Goal: Transaction & Acquisition: Purchase product/service

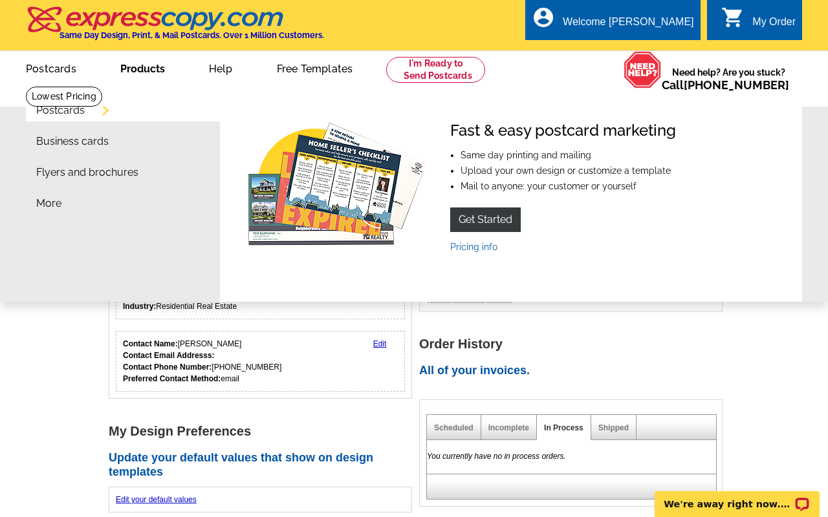
click at [65, 105] on link "Postcards" at bounding box center [60, 110] width 48 height 10
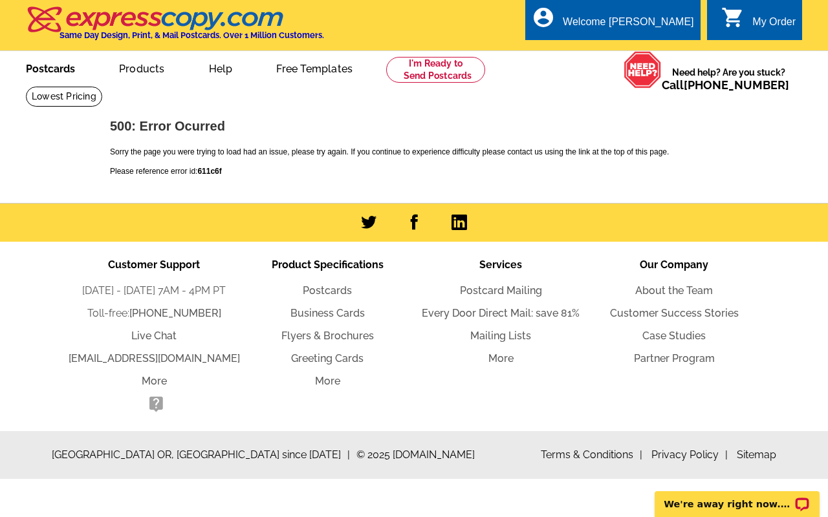
click at [41, 79] on link "Postcards" at bounding box center [50, 67] width 91 height 30
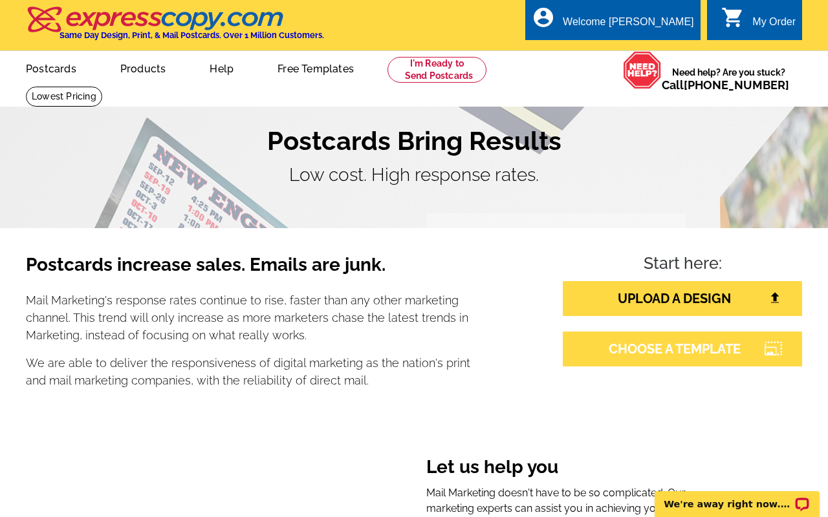
click at [637, 356] on link "CHOOSE A TEMPLATE" at bounding box center [682, 349] width 239 height 35
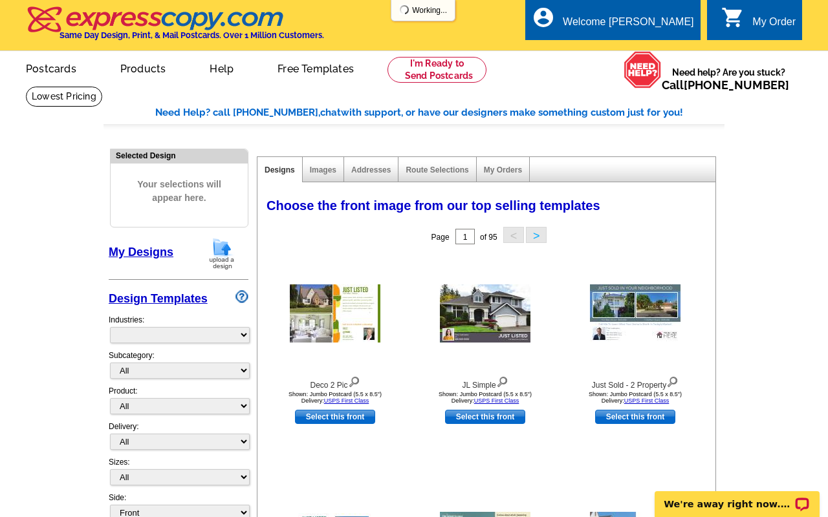
select select "785"
click at [156, 372] on select "All RE/MAX® Referrals Keller Williams® Berkshire Hathaway Home Services Century…" at bounding box center [180, 371] width 140 height 16
select select "791"
click at [110, 363] on select "All RE/MAX® Referrals Keller Williams® Berkshire Hathaway Home Services Century…" at bounding box center [180, 371] width 140 height 16
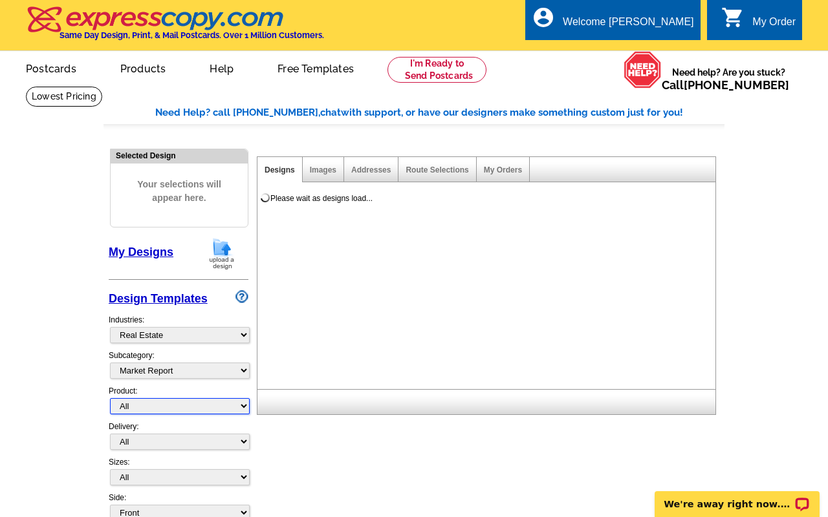
click at [149, 409] on select "All Postcards Letters and flyers Business Cards Door Hangers Greeting Cards" at bounding box center [180, 406] width 140 height 16
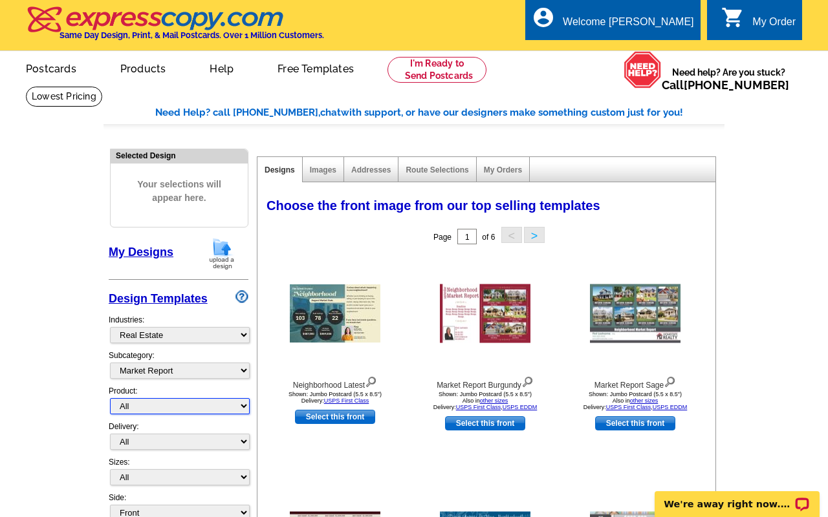
select select "1"
click at [110, 398] on select "All Postcards Letters and flyers Business Cards Door Hangers Greeting Cards" at bounding box center [180, 406] width 140 height 16
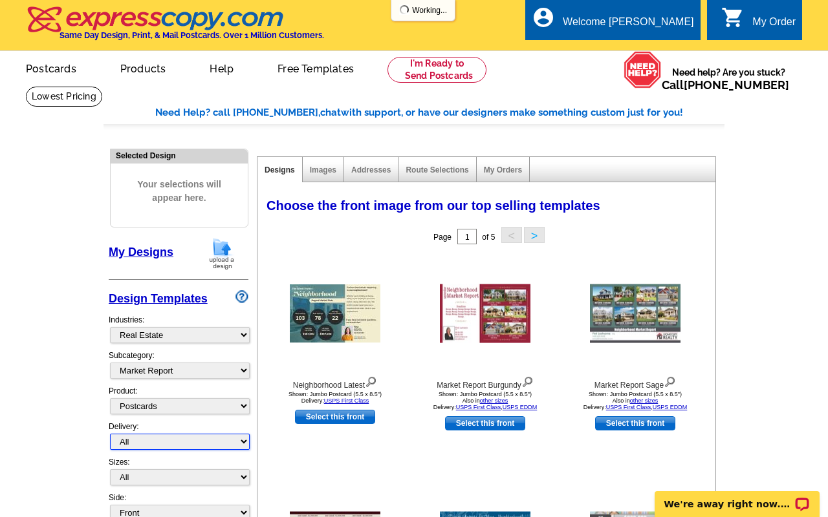
click at [153, 440] on select "All First Class Mail Shipped to Me EDDM Save 66% on Postage" at bounding box center [180, 442] width 140 height 16
select select "4"
click at [110, 434] on select "All First Class Mail Shipped to Me EDDM Save 66% on Postage" at bounding box center [180, 442] width 140 height 16
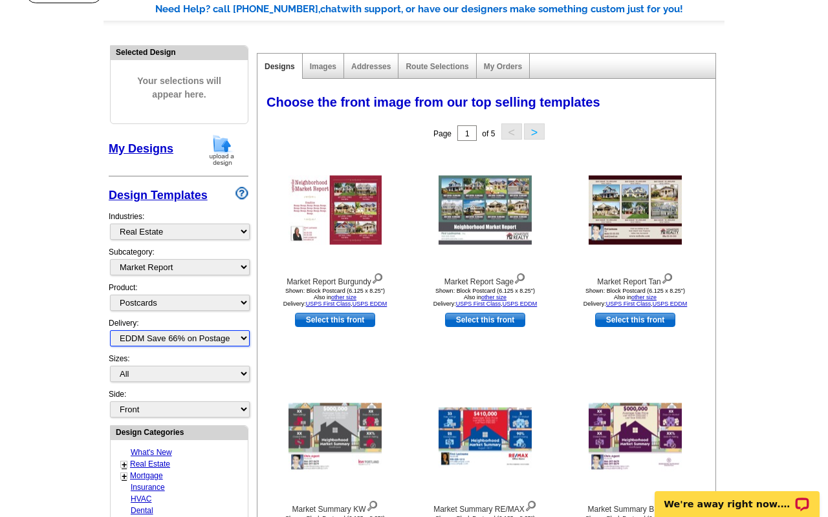
scroll to position [113, 0]
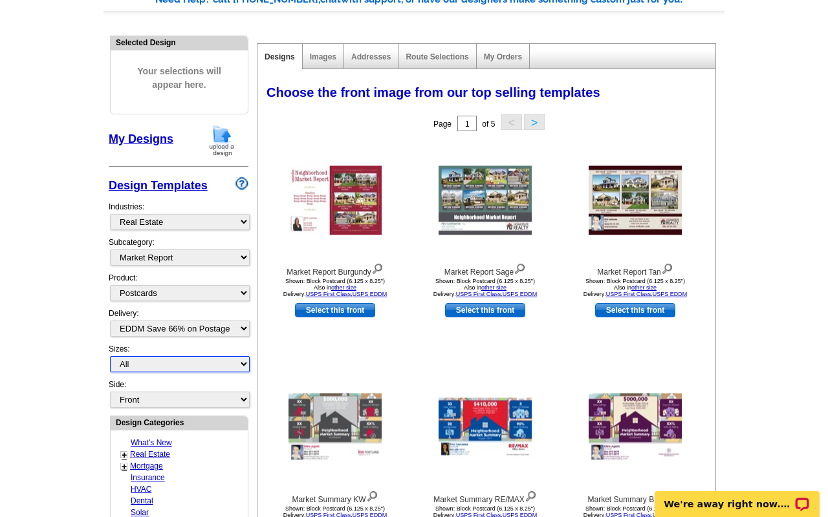
click at [138, 361] on select "All Jumbo Postcard (5.5" x 8.5") Regular Postcard (4.25" x 5.6") Panoramic Post…" at bounding box center [180, 364] width 140 height 16
click at [110, 356] on select "All Jumbo Postcard (5.5" x 8.5") Regular Postcard (4.25" x 5.6") Panoramic Post…" at bounding box center [180, 364] width 140 height 16
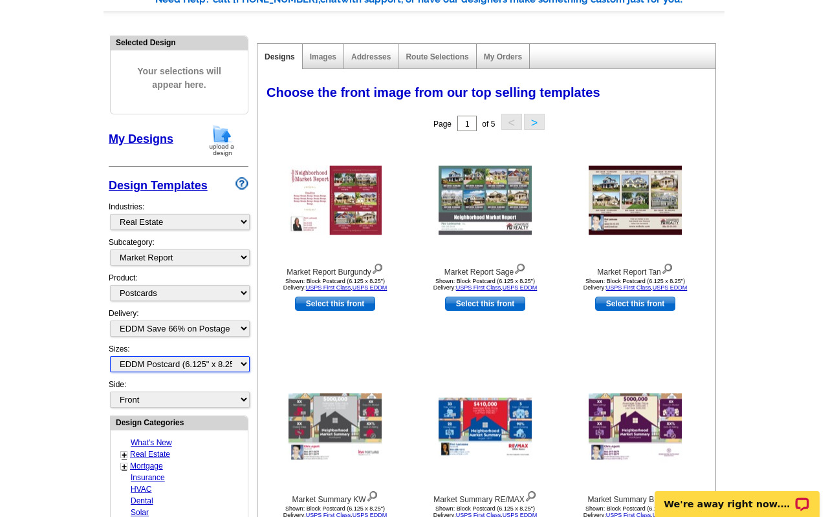
click at [130, 363] on select "All Jumbo Postcard (5.5" x 8.5") Regular Postcard (4.25" x 5.6") Panoramic Post…" at bounding box center [180, 364] width 140 height 16
click at [110, 356] on select "All Jumbo Postcard (5.5" x 8.5") Regular Postcard (4.25" x 5.6") Panoramic Post…" at bounding box center [180, 364] width 140 height 16
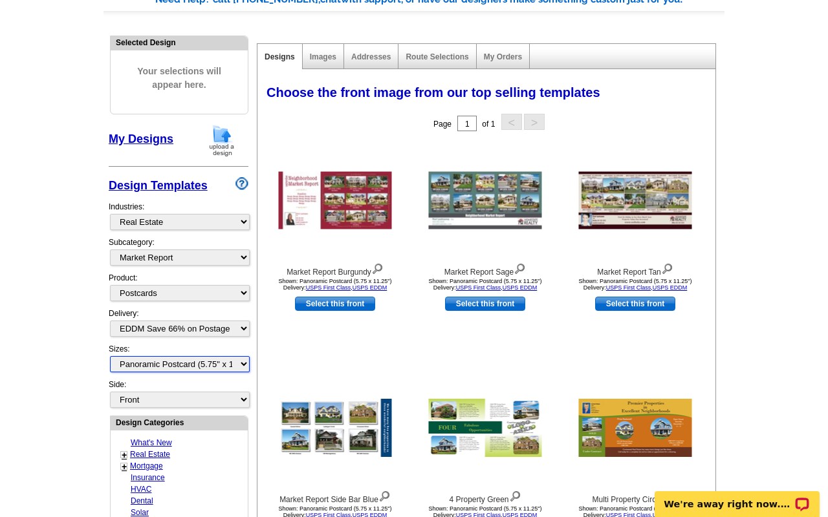
click at [149, 363] on select "All Jumbo Postcard (5.5" x 8.5") Regular Postcard (4.25" x 5.6") Panoramic Post…" at bounding box center [180, 364] width 140 height 16
click at [110, 356] on select "All Jumbo Postcard (5.5" x 8.5") Regular Postcard (4.25" x 5.6") Panoramic Post…" at bounding box center [180, 364] width 140 height 16
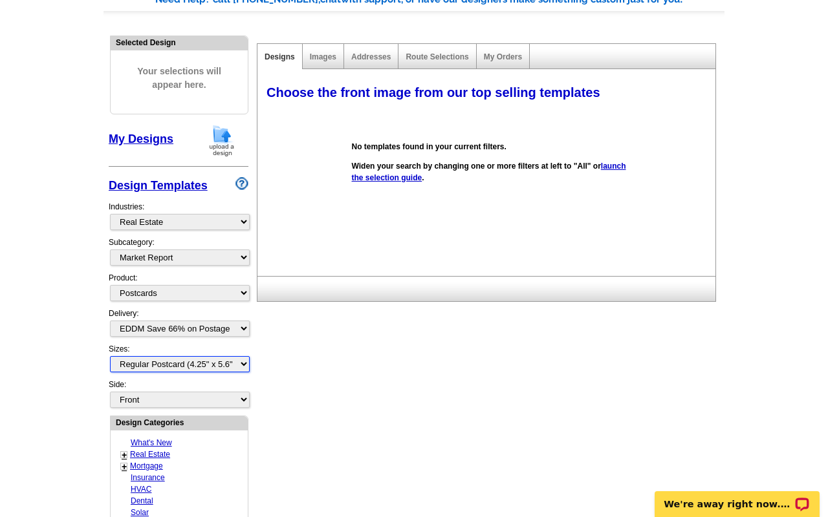
click at [153, 360] on select "All Jumbo Postcard (5.5" x 8.5") Regular Postcard (4.25" x 5.6") Panoramic Post…" at bounding box center [180, 364] width 140 height 16
select select "14"
click at [110, 356] on select "All Jumbo Postcard (5.5" x 8.5") Regular Postcard (4.25" x 5.6") Panoramic Post…" at bounding box center [180, 364] width 140 height 16
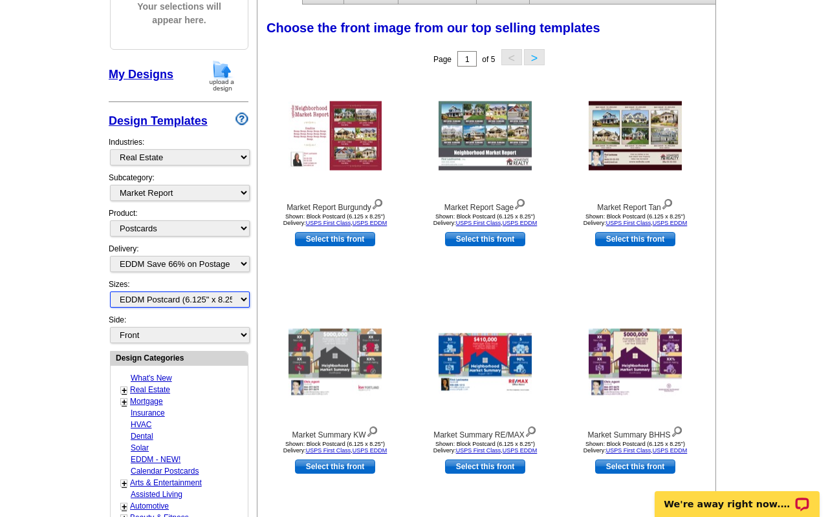
scroll to position [204, 0]
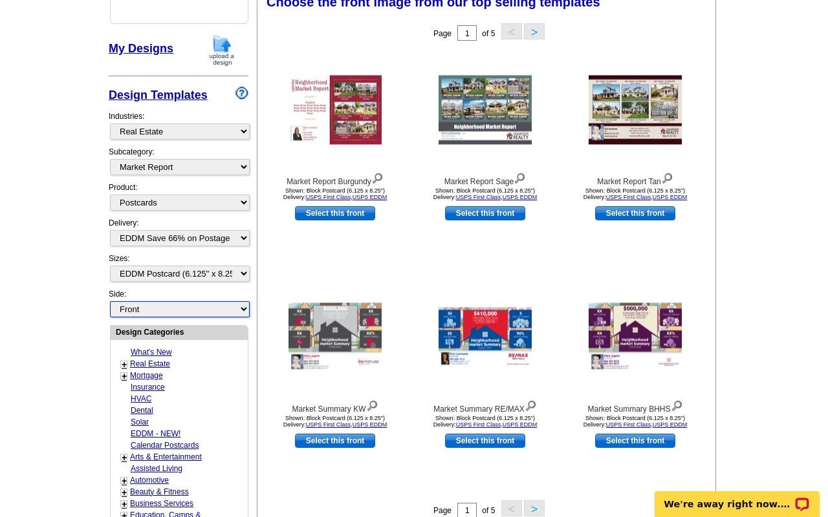
click at [156, 311] on select "Front Back" at bounding box center [180, 309] width 140 height 16
click at [110, 301] on select "Front Back" at bounding box center [180, 309] width 140 height 16
select select "front"
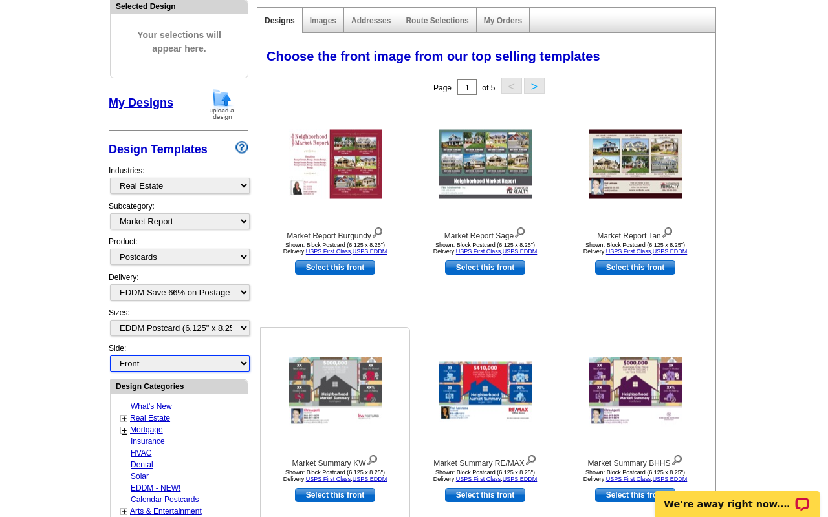
scroll to position [151, 0]
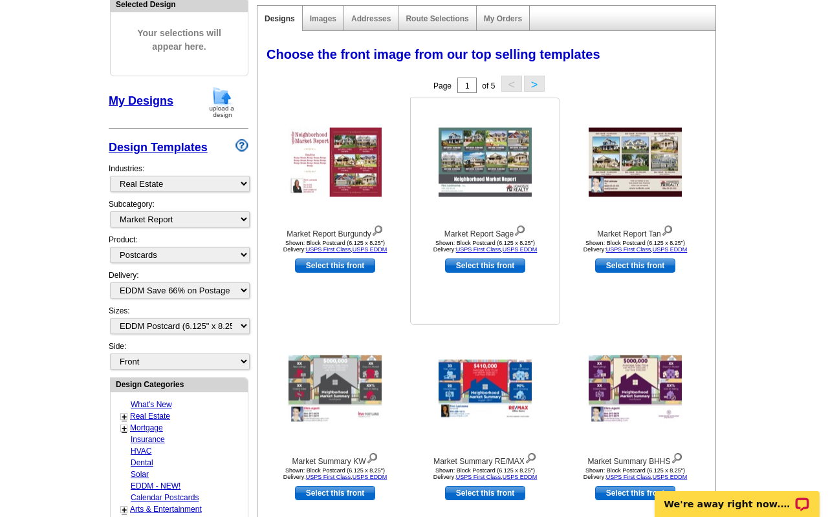
drag, startPoint x: 433, startPoint y: 162, endPoint x: 446, endPoint y: 183, distance: 25.0
click at [438, 165] on div at bounding box center [485, 162] width 142 height 116
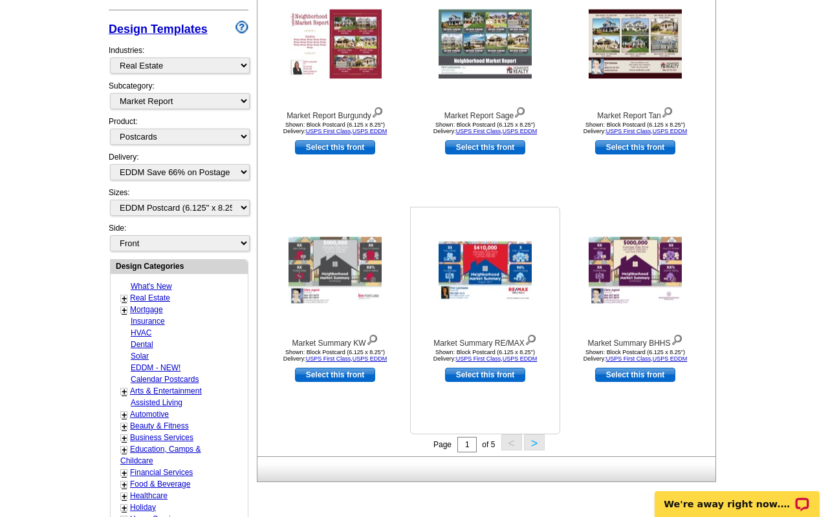
scroll to position [276, 0]
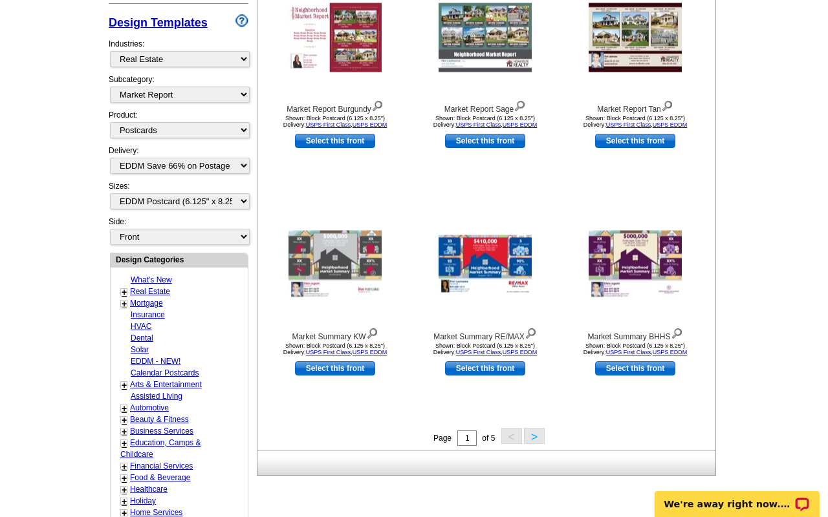
click at [547, 446] on div "Page 1 of 5 < >" at bounding box center [489, 437] width 458 height 19
click at [535, 434] on button ">" at bounding box center [534, 436] width 21 height 16
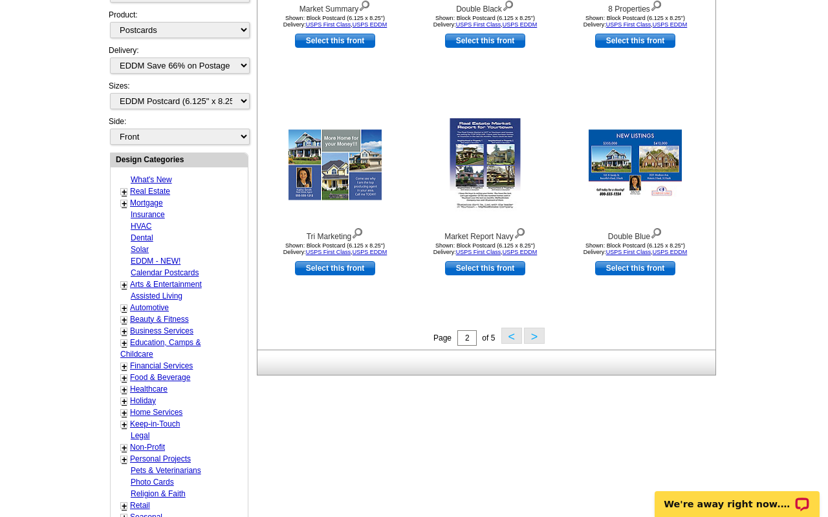
scroll to position [376, 0]
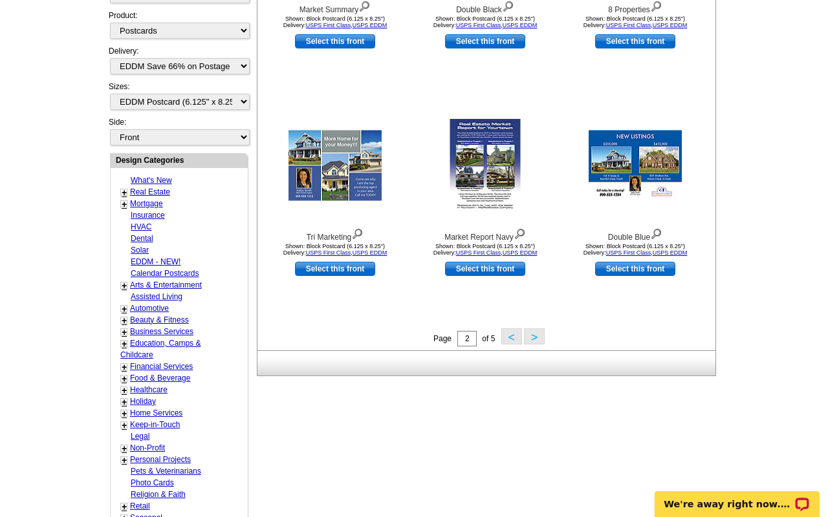
click at [533, 344] on button ">" at bounding box center [534, 336] width 21 height 16
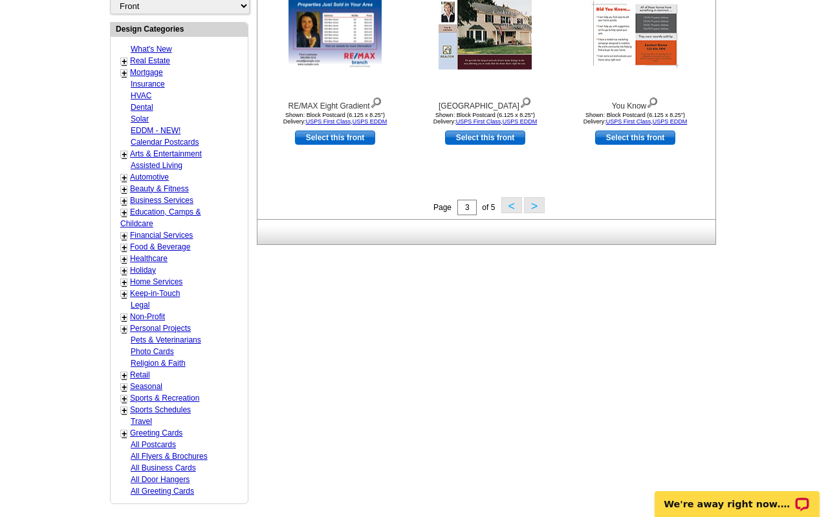
scroll to position [460, 0]
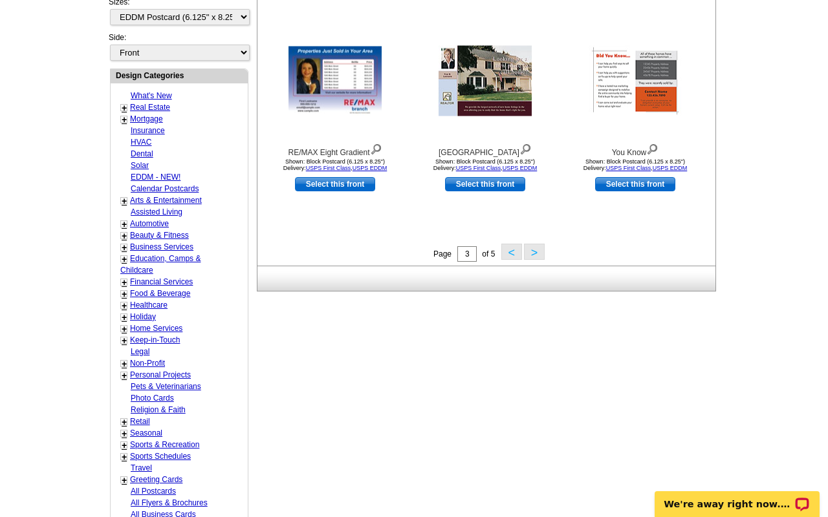
click at [531, 257] on button ">" at bounding box center [534, 252] width 21 height 16
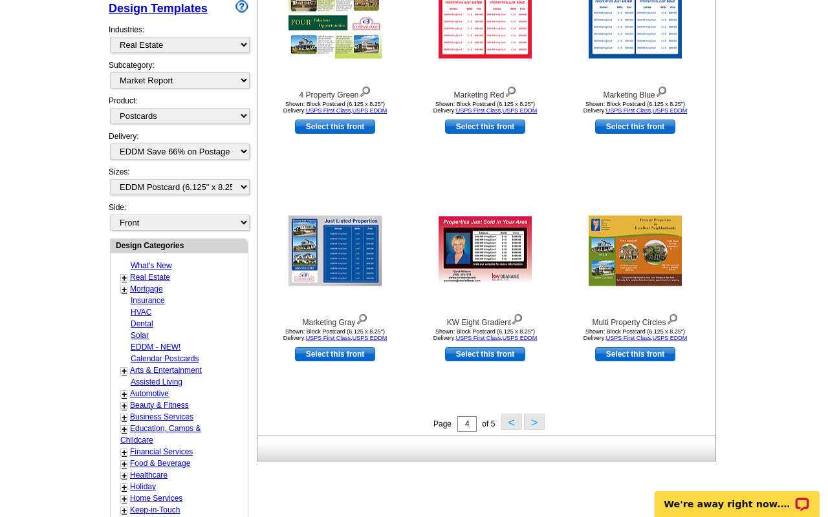
scroll to position [292, 0]
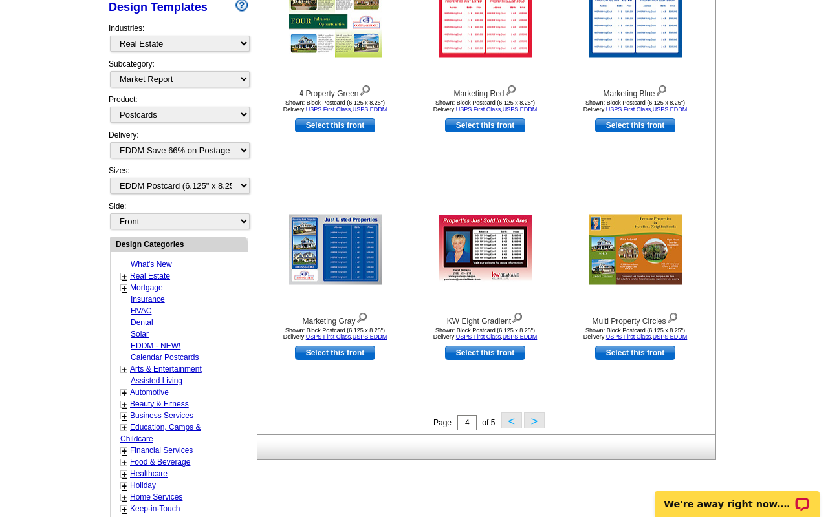
click at [122, 274] on link "+" at bounding box center [124, 277] width 5 height 10
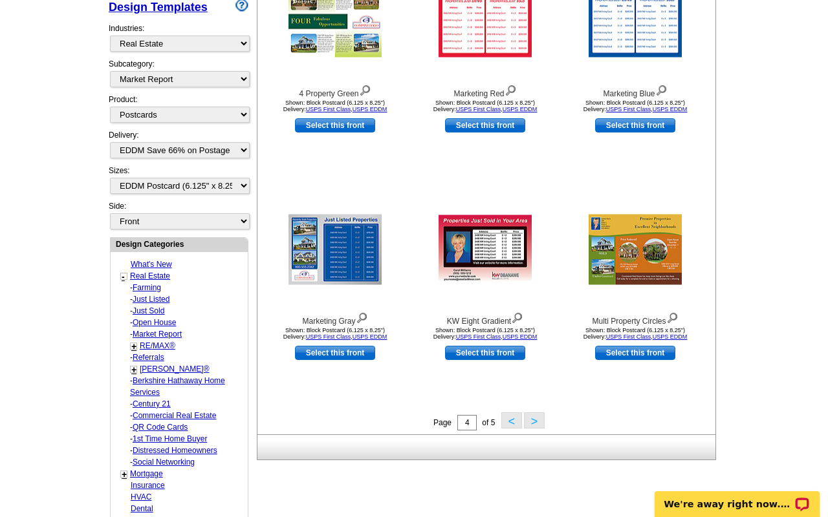
click at [147, 283] on link "Farming" at bounding box center [147, 287] width 28 height 9
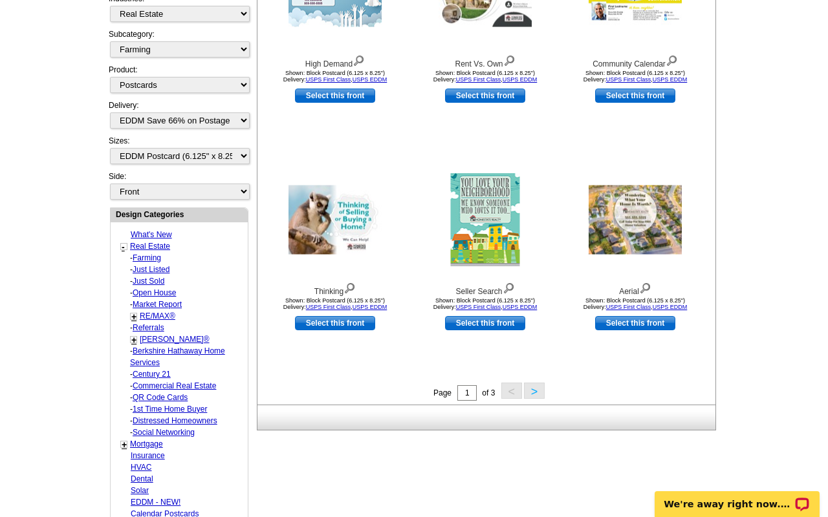
scroll to position [320, 0]
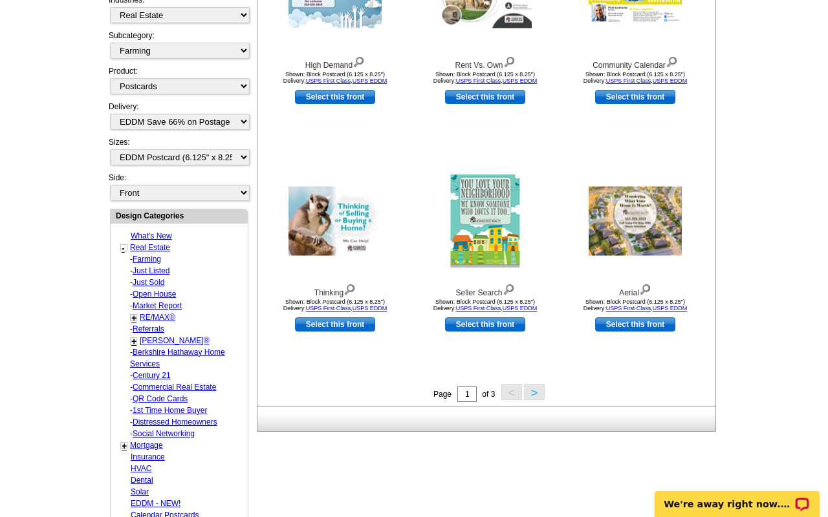
click at [535, 394] on button ">" at bounding box center [534, 392] width 21 height 16
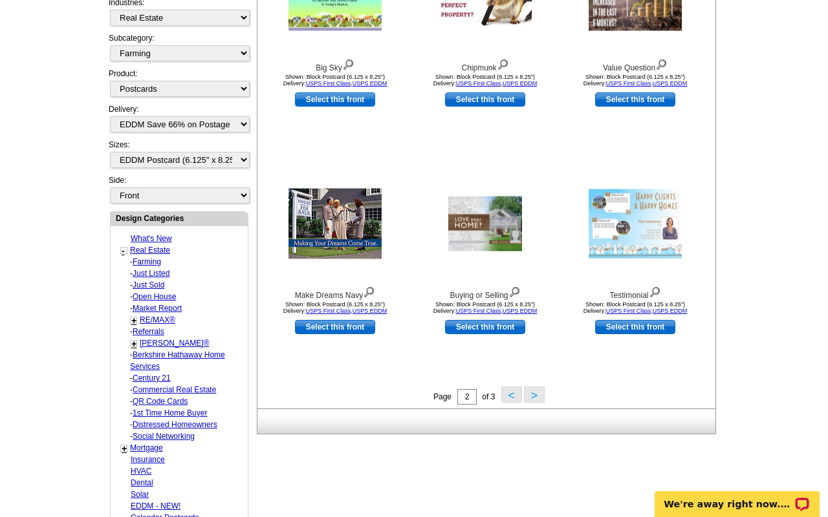
scroll to position [315, 0]
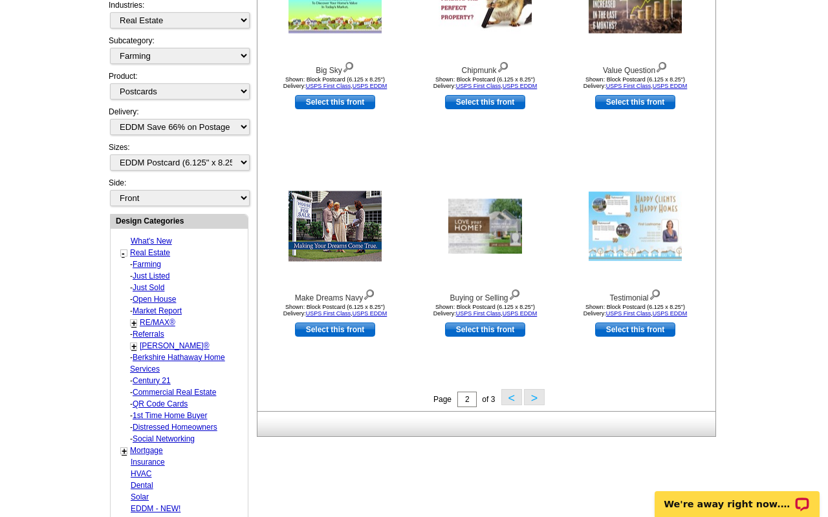
click at [535, 394] on button ">" at bounding box center [534, 397] width 21 height 16
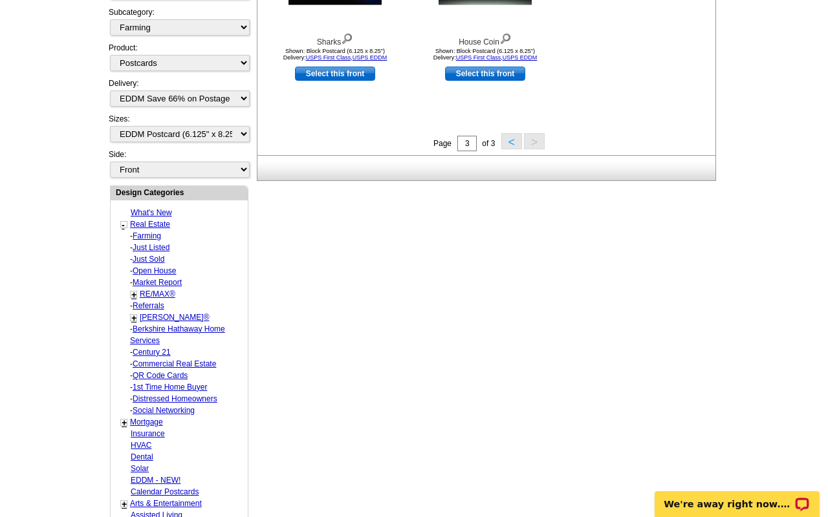
scroll to position [342, 0]
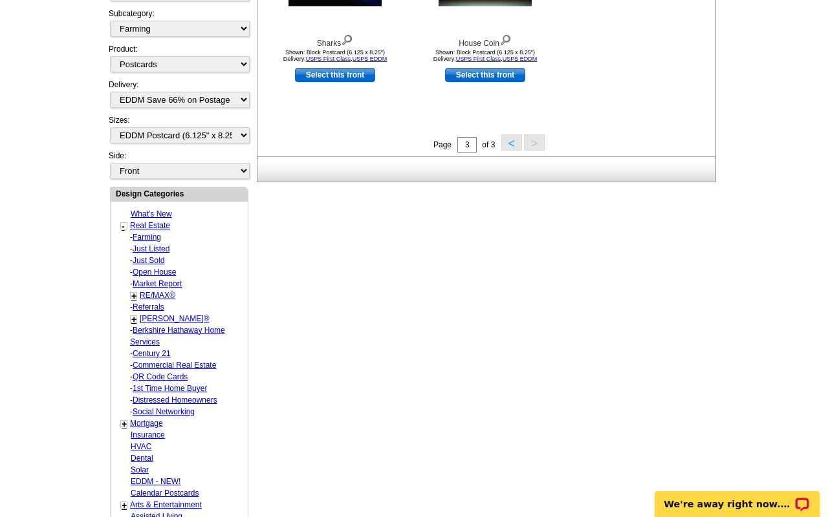
click at [146, 242] on link "Market Report" at bounding box center [147, 237] width 28 height 9
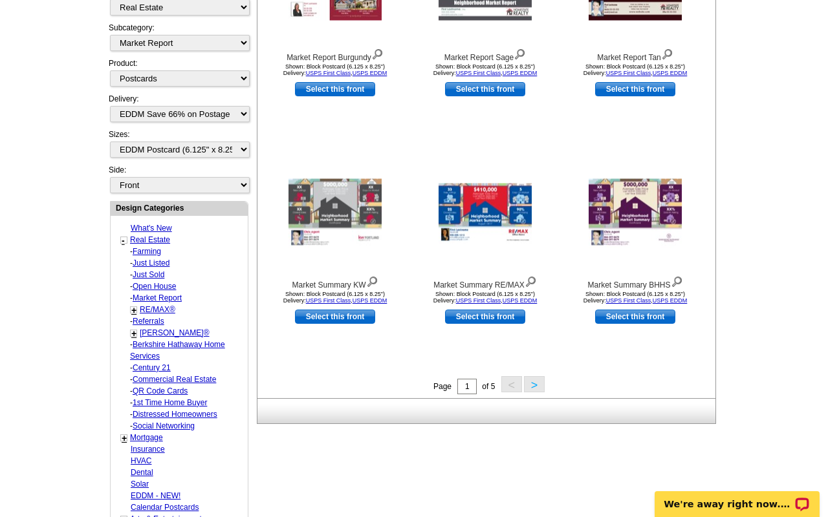
scroll to position [435, 0]
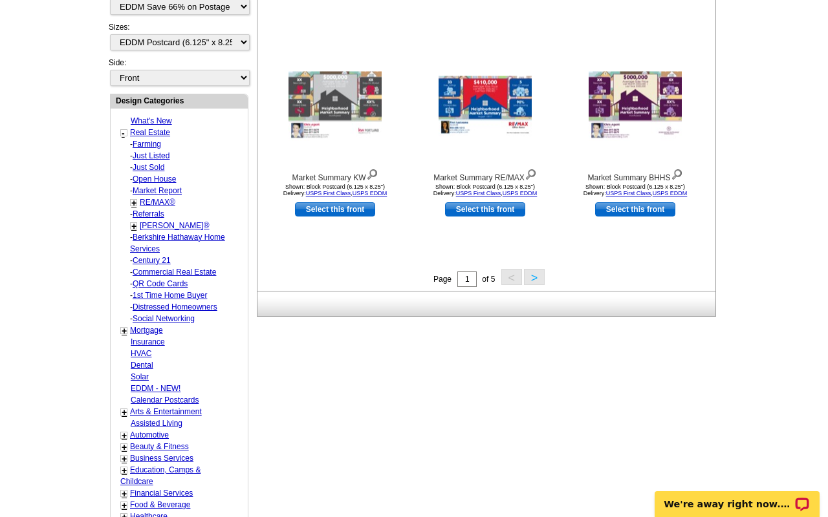
click at [529, 277] on button ">" at bounding box center [534, 277] width 21 height 16
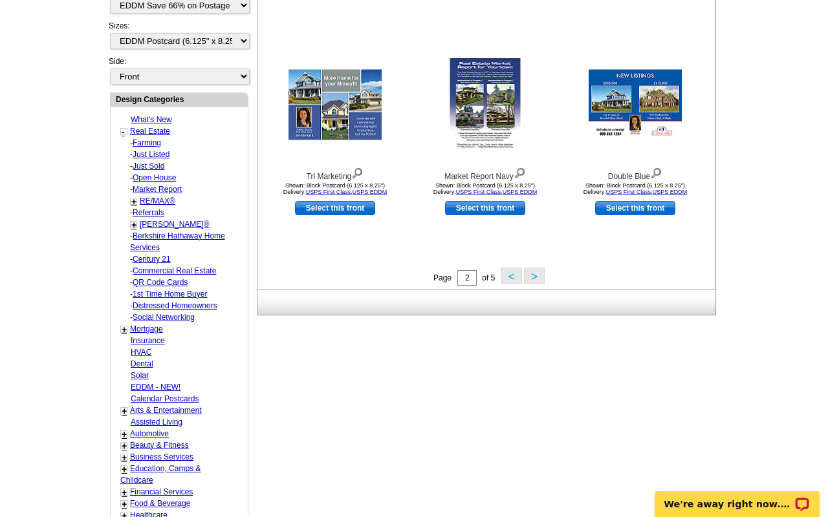
scroll to position [435, 0]
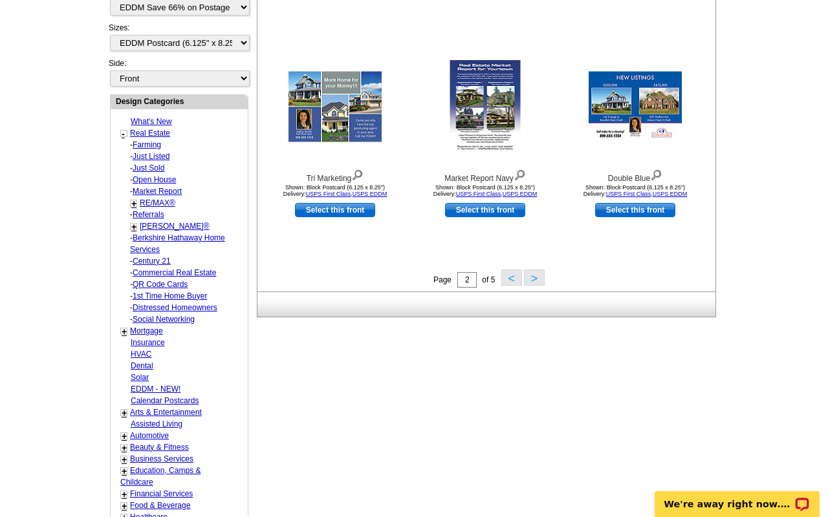
click at [152, 149] on link "QR Code Cards" at bounding box center [147, 144] width 28 height 9
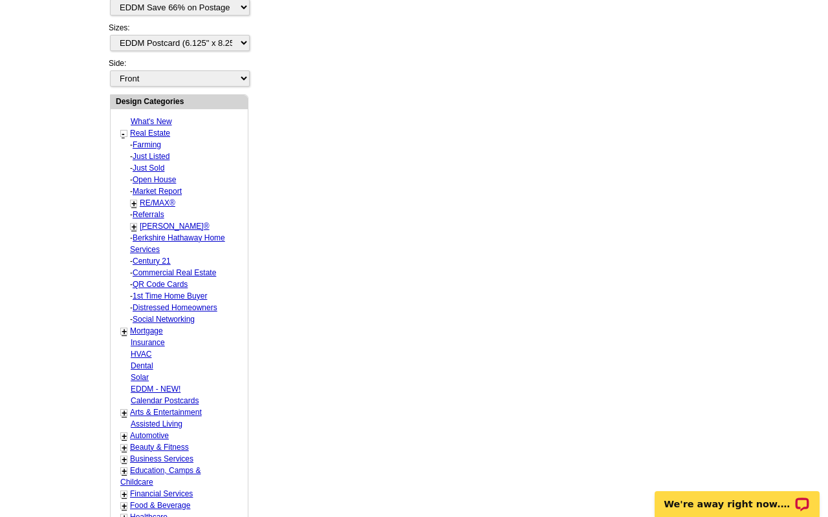
select select "1089"
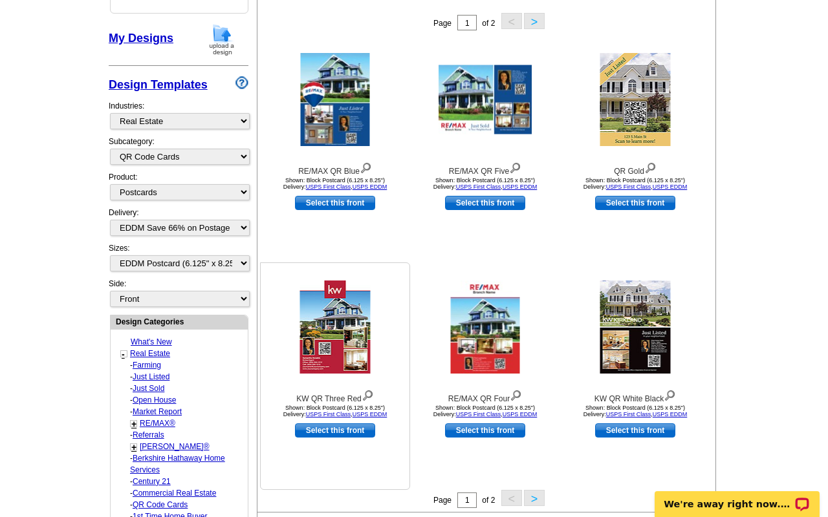
scroll to position [190, 0]
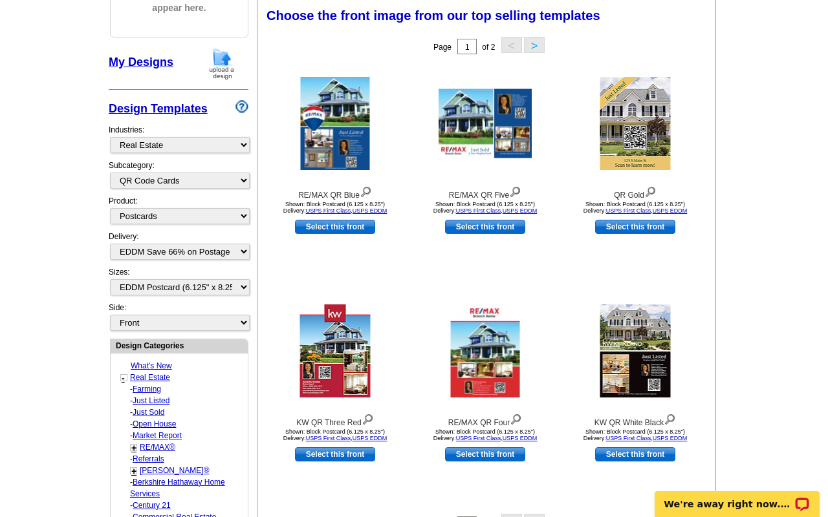
click at [151, 362] on link "What's New" at bounding box center [151, 365] width 41 height 9
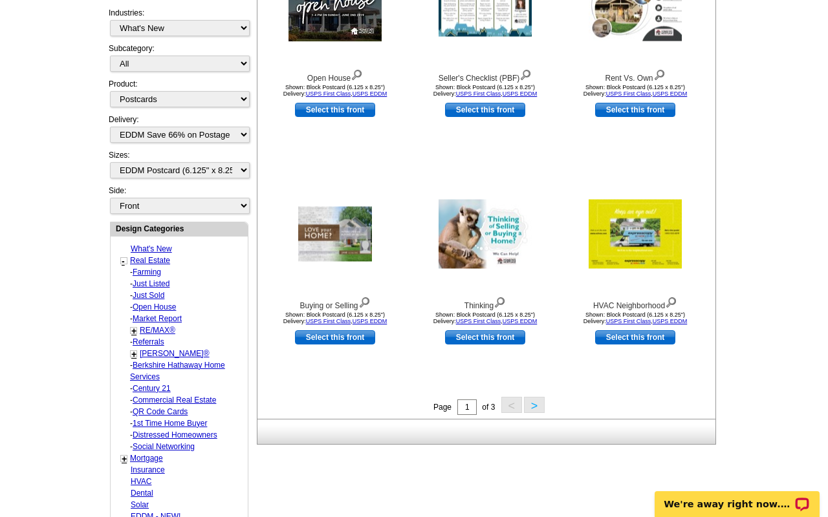
scroll to position [307, 0]
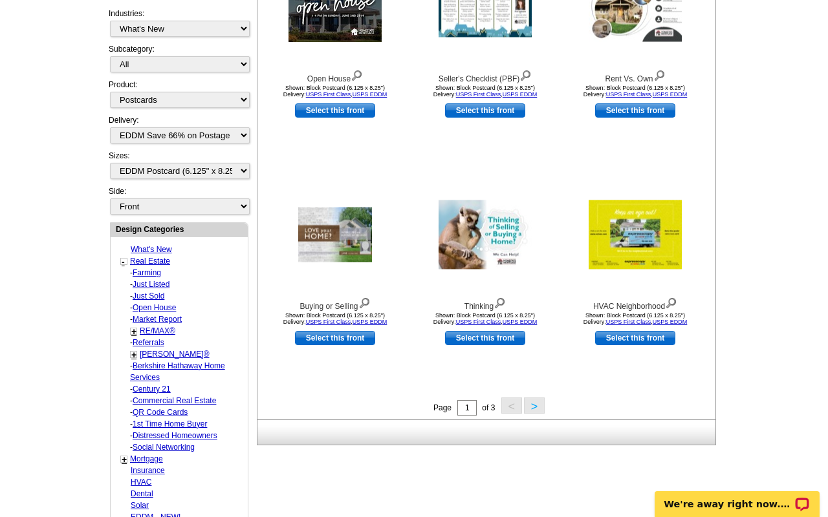
click at [146, 272] on link "Farming" at bounding box center [147, 272] width 28 height 9
select select "785"
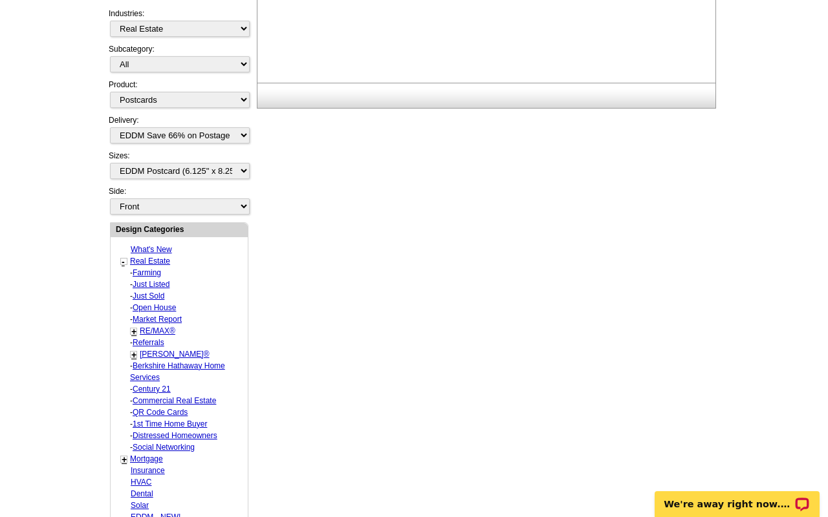
select select "1208"
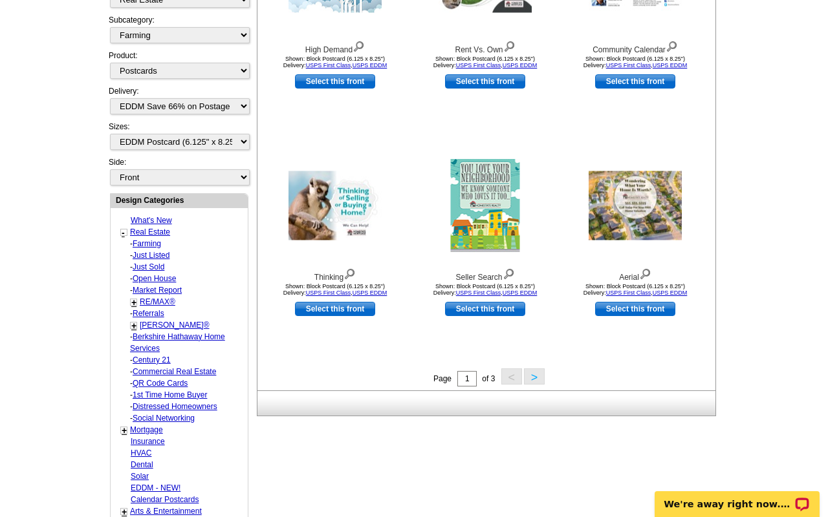
scroll to position [0, 0]
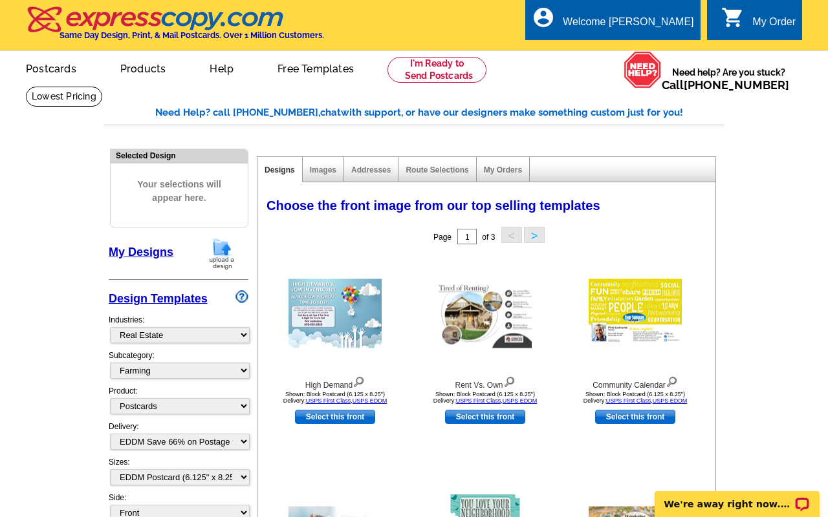
click at [129, 252] on link "My Designs" at bounding box center [141, 252] width 65 height 13
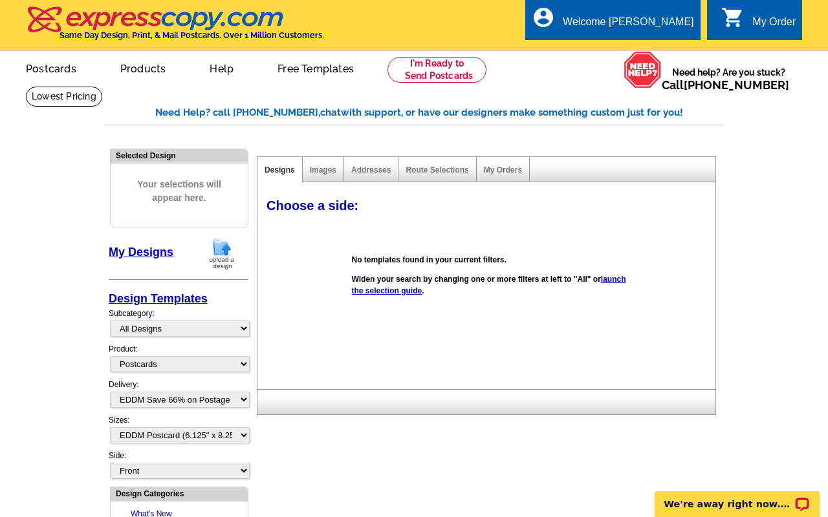
click at [383, 293] on link "launch the selection guide" at bounding box center [489, 285] width 274 height 21
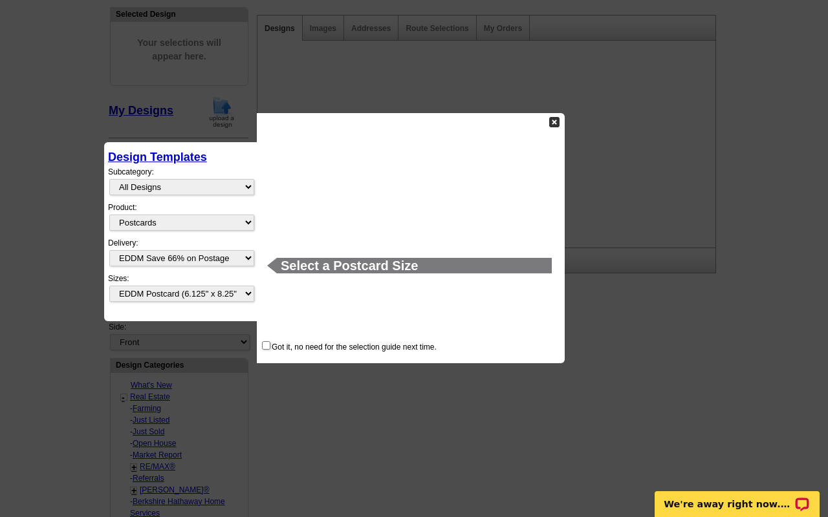
scroll to position [242, 0]
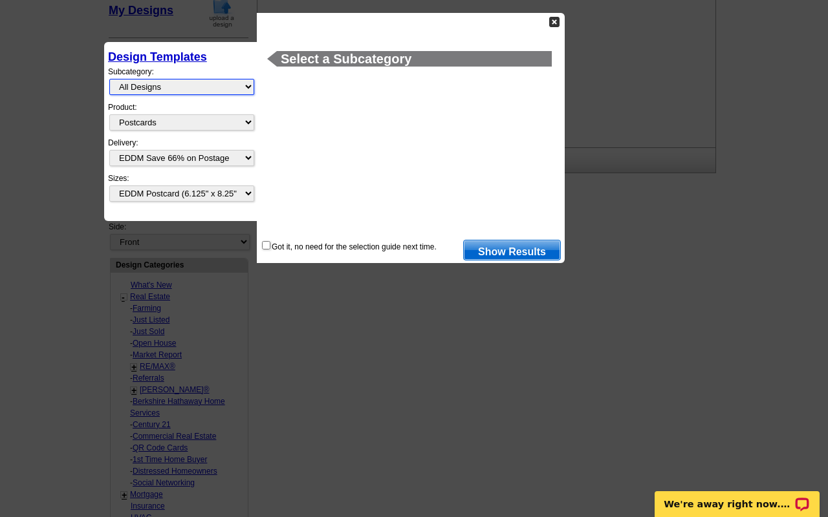
click at [149, 91] on select "All Designs Finished Designs Unfinished Designs" at bounding box center [181, 87] width 145 height 16
click at [539, 20] on div "Select a Subcategory" at bounding box center [411, 25] width 300 height 16
click at [555, 25] on img at bounding box center [554, 22] width 10 height 10
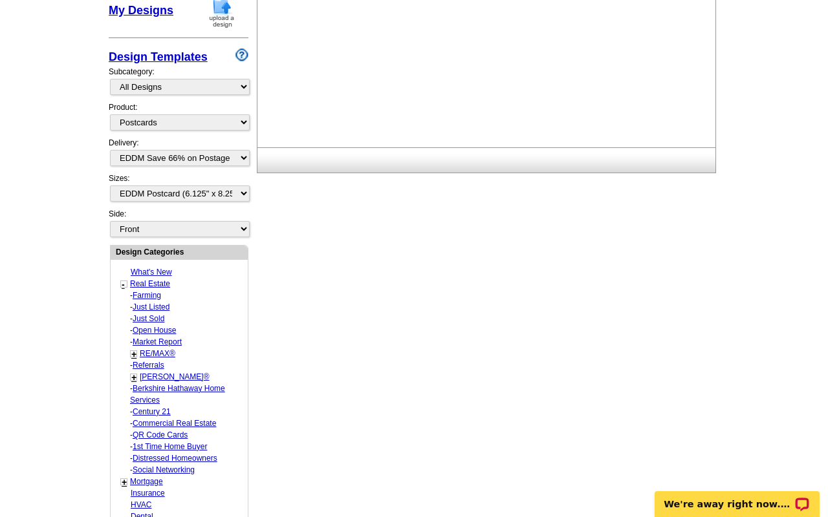
scroll to position [0, 0]
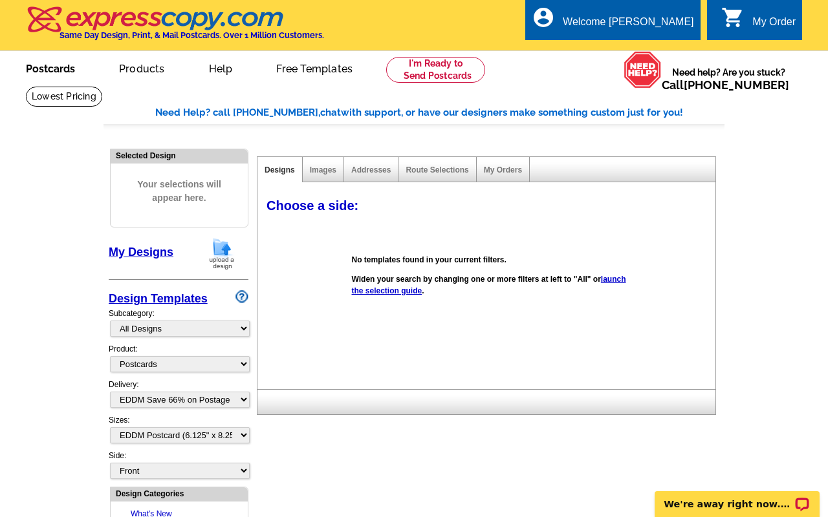
click at [67, 74] on link "Postcards" at bounding box center [50, 67] width 91 height 30
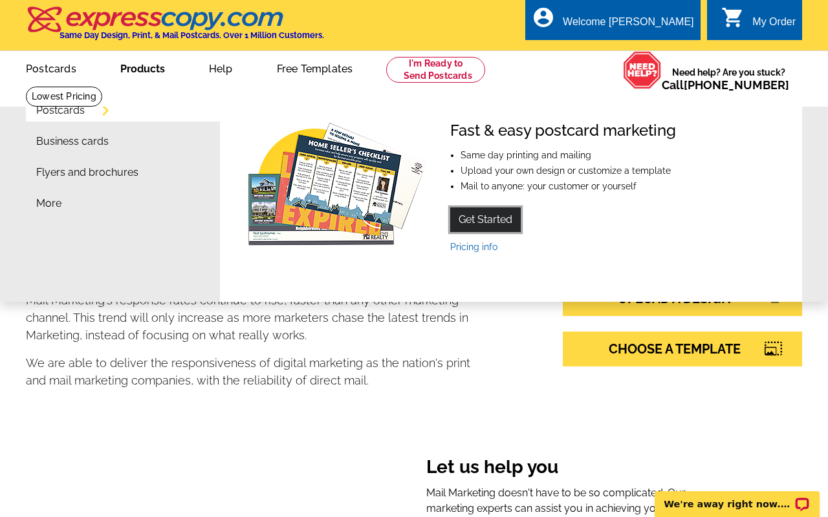
click at [470, 215] on link "Get Started" at bounding box center [485, 220] width 70 height 25
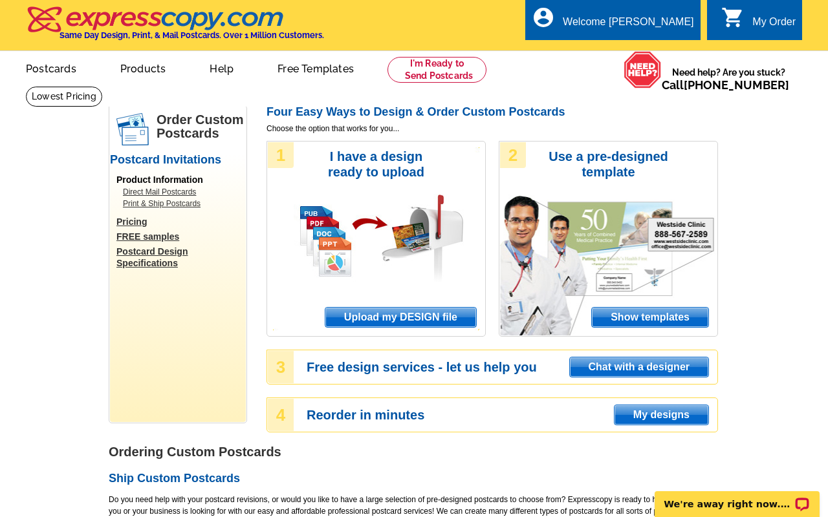
click at [408, 337] on div "Four Easy Ways to Design & Order Custom Postcards Choose the option that works …" at bounding box center [491, 275] width 451 height 340
click at [404, 321] on span "Upload my DESIGN file" at bounding box center [400, 317] width 151 height 19
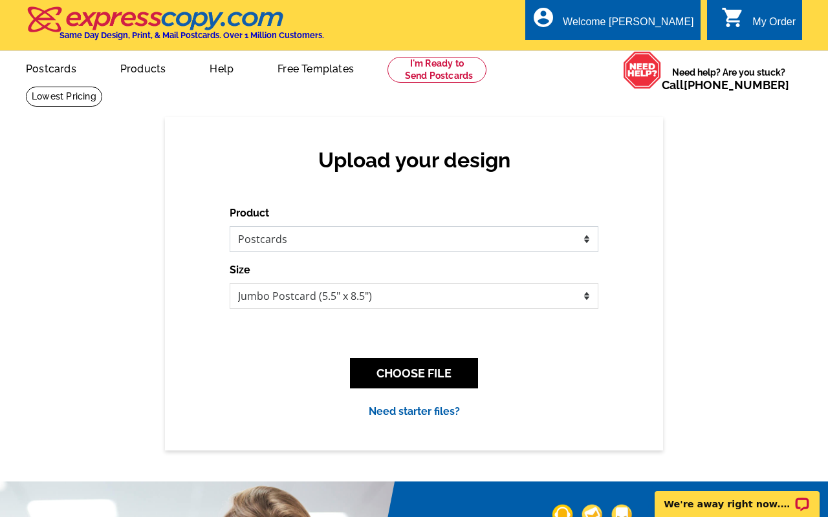
click at [313, 235] on select "Please select the type of file... Postcards Business Cards Letters and flyers G…" at bounding box center [414, 239] width 369 height 26
click at [230, 226] on select "Please select the type of file... Postcards Business Cards Letters and flyers G…" at bounding box center [414, 239] width 369 height 26
click at [312, 296] on select "Jumbo Postcard (5.5" x 8.5") Regular Postcard (4.25" x 5.6") Panoramic Postcard…" at bounding box center [414, 296] width 369 height 26
select select "14"
click at [230, 283] on select "Jumbo Postcard (5.5" x 8.5") Regular Postcard (4.25" x 5.6") Panoramic Postcard…" at bounding box center [414, 296] width 369 height 26
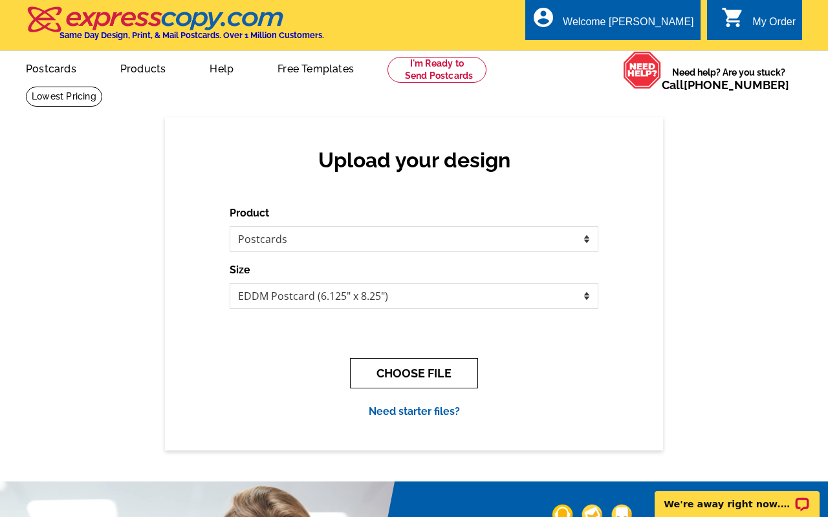
click at [371, 385] on button "CHOOSE FILE" at bounding box center [414, 373] width 128 height 30
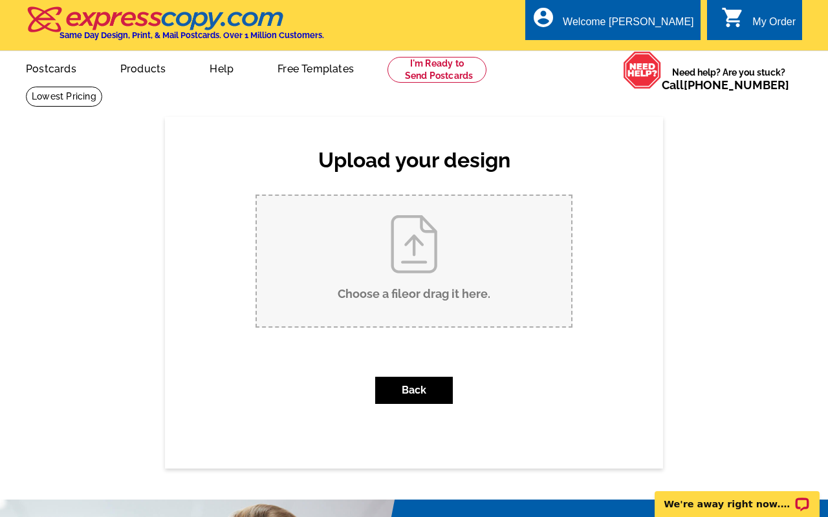
click at [402, 238] on input "Choose a file or drag it here ." at bounding box center [414, 261] width 314 height 131
